Goal: Task Accomplishment & Management: Complete application form

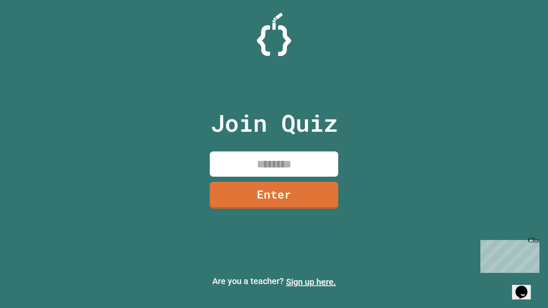
click at [311, 282] on link "Sign up here." at bounding box center [311, 282] width 50 height 10
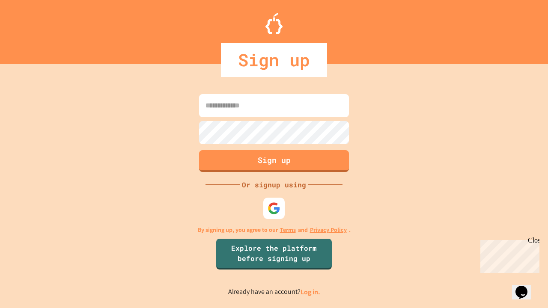
click at [311, 292] on link "Log in." at bounding box center [311, 292] width 20 height 9
